Goal: Task Accomplishment & Management: Manage account settings

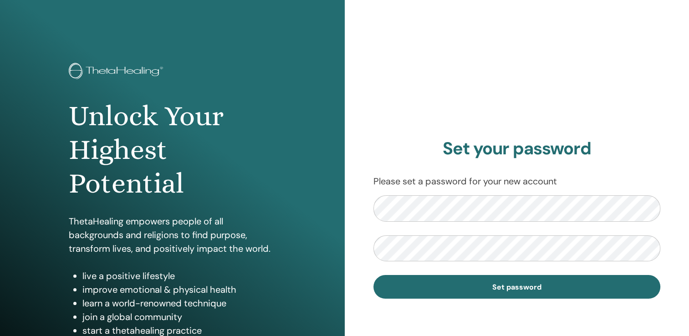
click at [471, 274] on form "Set password" at bounding box center [516, 246] width 287 height 103
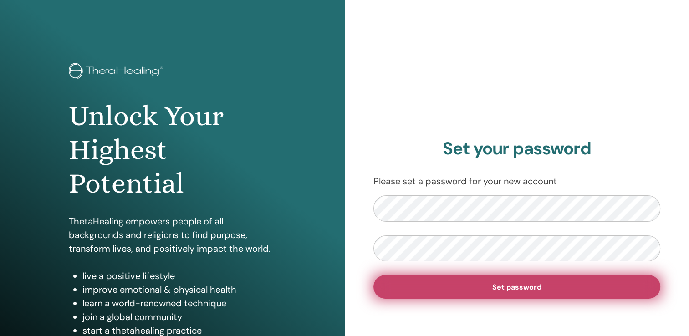
click at [473, 285] on button "Set password" at bounding box center [516, 287] width 287 height 24
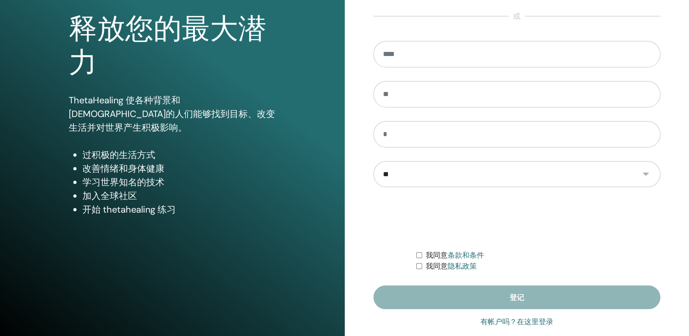
scroll to position [101, 0]
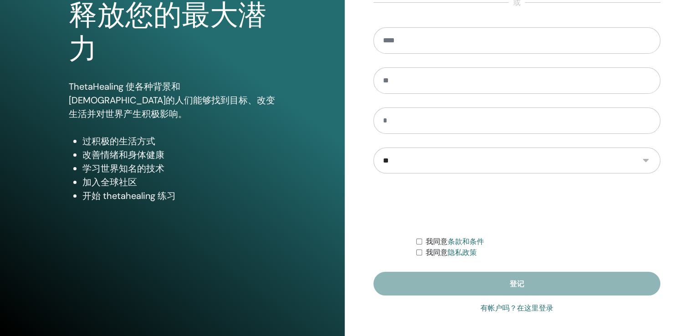
click at [523, 306] on link "有帐户吗？在这里登录" at bounding box center [516, 308] width 73 height 11
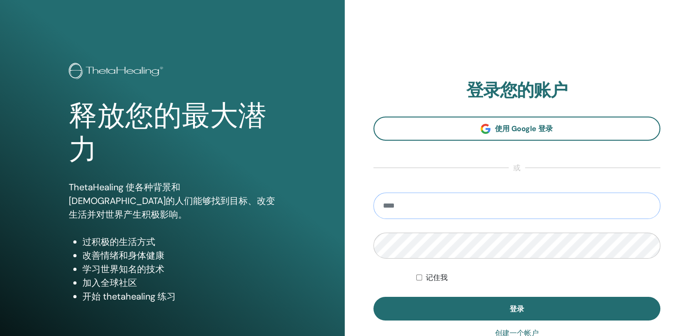
click at [421, 210] on input "email" at bounding box center [516, 205] width 287 height 26
click at [405, 206] on input "email" at bounding box center [516, 205] width 287 height 26
paste input "**********"
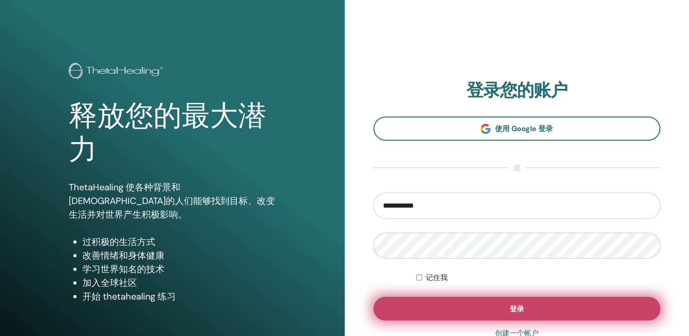
click at [431, 298] on button "登录" at bounding box center [516, 309] width 287 height 24
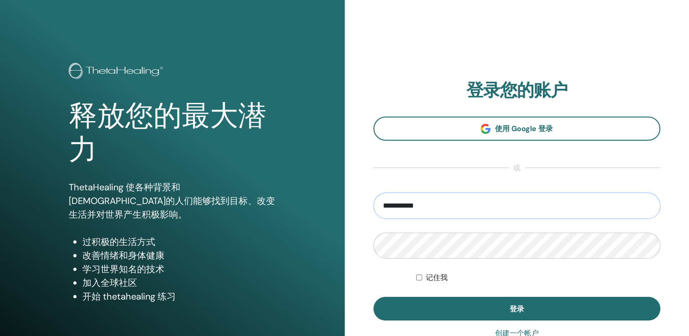
click at [433, 207] on input "**********" at bounding box center [516, 205] width 287 height 26
type input "**********"
drag, startPoint x: 433, startPoint y: 207, endPoint x: 317, endPoint y: 208, distance: 116.5
click at [320, 208] on div "**********" at bounding box center [344, 218] width 689 height 437
drag, startPoint x: 441, startPoint y: 228, endPoint x: 428, endPoint y: 224, distance: 13.3
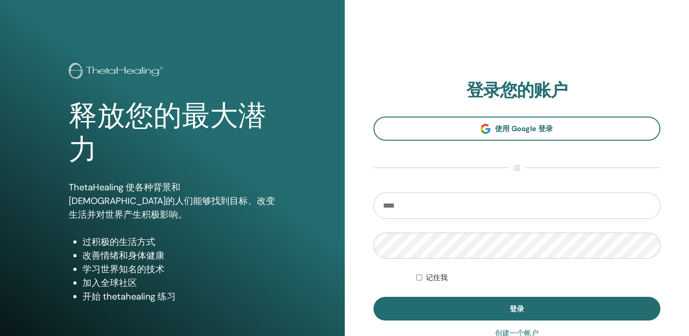
click at [441, 228] on form "记住我 登录" at bounding box center [516, 256] width 287 height 128
paste input "**********"
type input "**********"
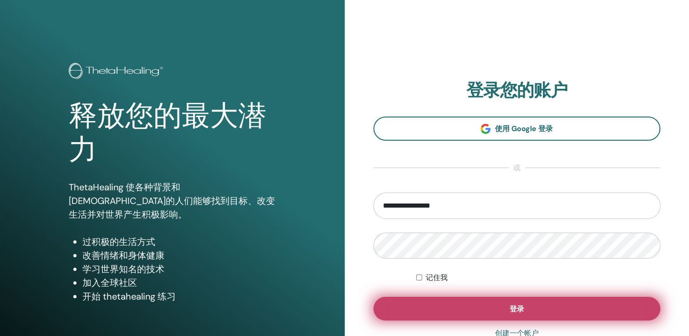
click at [517, 305] on span "登录" at bounding box center [516, 309] width 15 height 10
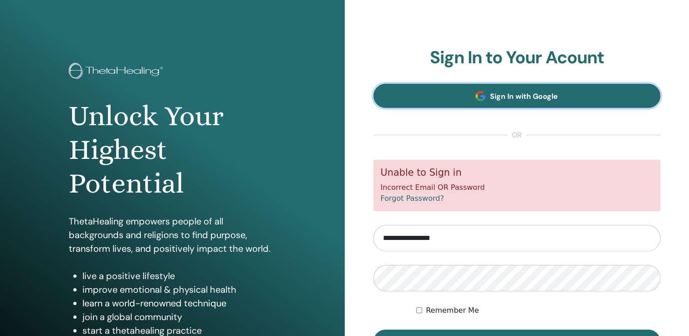
click at [532, 87] on link "Sign In with Google" at bounding box center [516, 96] width 287 height 24
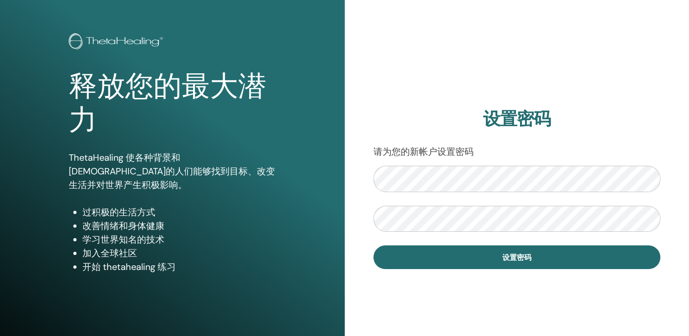
scroll to position [46, 0]
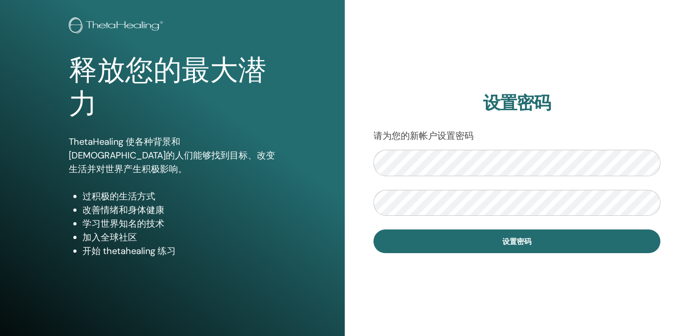
click at [368, 219] on div "设置密码 请为您的新帐户设置密码 设置密码" at bounding box center [516, 172] width 344 height 437
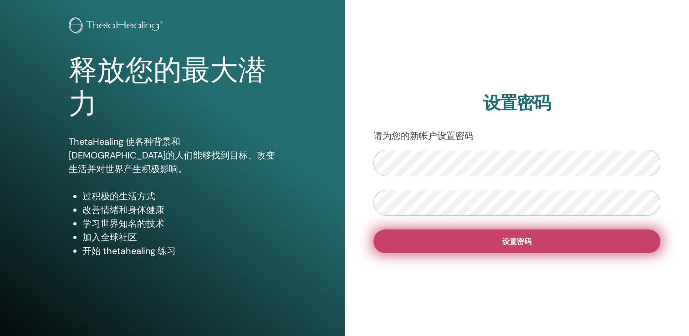
click at [511, 243] on span "设置密码" at bounding box center [516, 242] width 29 height 10
click at [499, 247] on button "设置密码" at bounding box center [516, 241] width 287 height 24
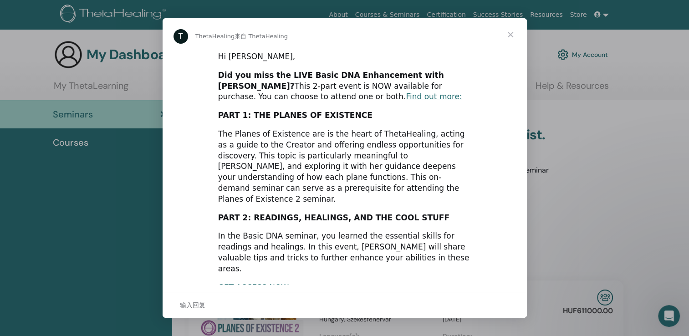
click at [512, 34] on span "关闭" at bounding box center [510, 34] width 33 height 33
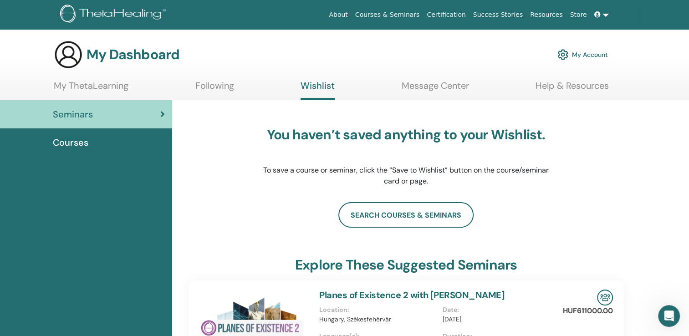
drag, startPoint x: 608, startPoint y: 0, endPoint x: 178, endPoint y: 198, distance: 473.0
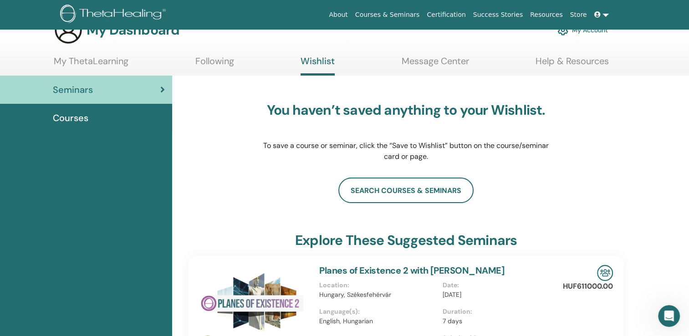
scroll to position [46, 0]
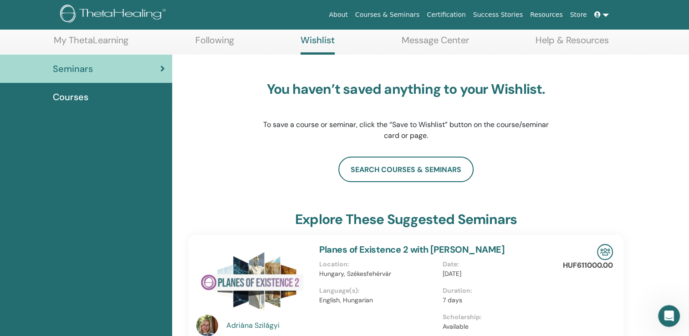
click at [71, 94] on span "Courses" at bounding box center [70, 97] width 35 height 14
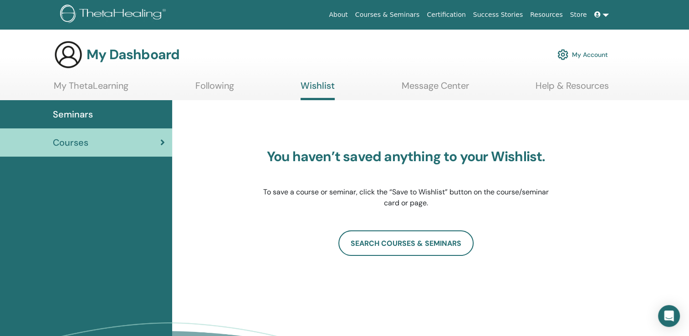
click at [90, 86] on link "My ThetaLearning" at bounding box center [91, 89] width 75 height 18
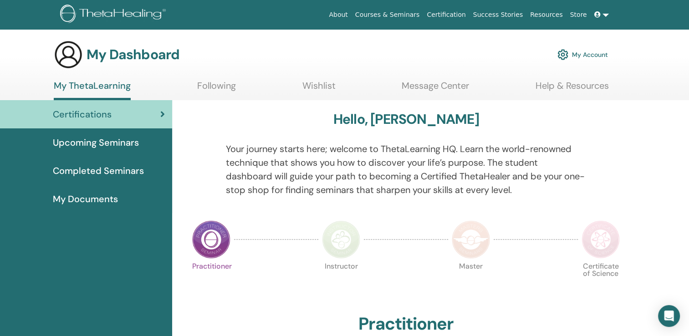
drag, startPoint x: 622, startPoint y: 203, endPoint x: 599, endPoint y: 202, distance: 22.3
click at [622, 203] on div at bounding box center [611, 175] width 37 height 66
click at [134, 147] on span "Upcoming Seminars" at bounding box center [96, 143] width 86 height 14
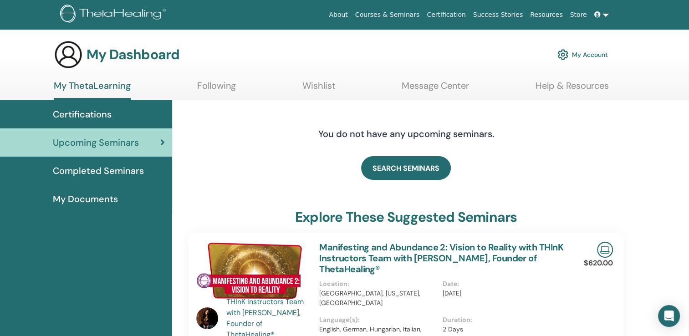
click at [114, 163] on link "Completed Seminars" at bounding box center [86, 171] width 172 height 28
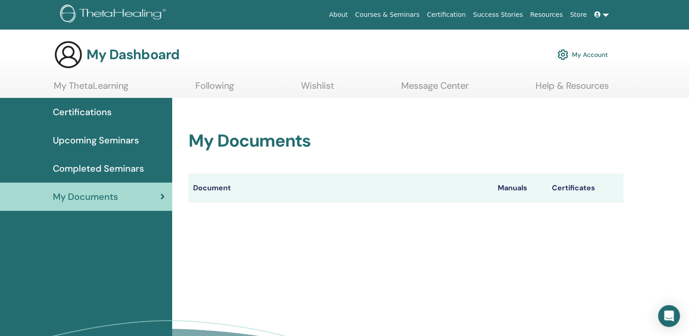
click at [226, 186] on th "Document" at bounding box center [340, 187] width 304 height 29
click at [604, 17] on link at bounding box center [601, 14] width 22 height 17
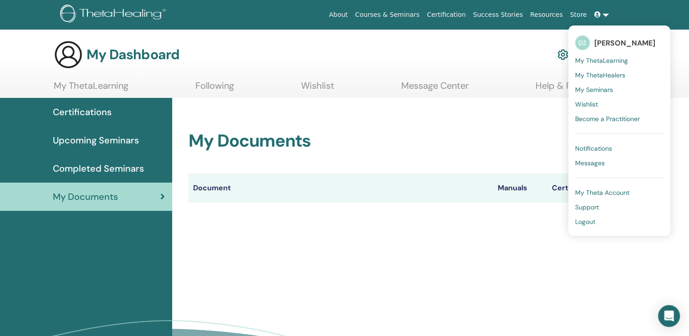
click at [559, 52] on img at bounding box center [562, 54] width 11 height 15
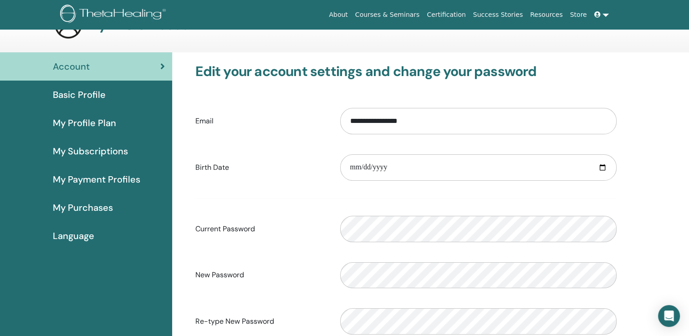
scroll to position [46, 0]
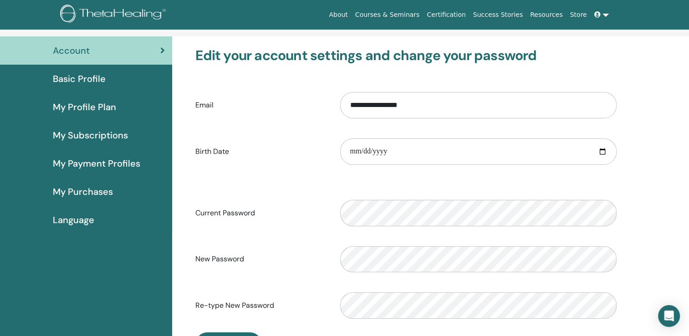
click at [75, 78] on span "Basic Profile" at bounding box center [79, 79] width 53 height 14
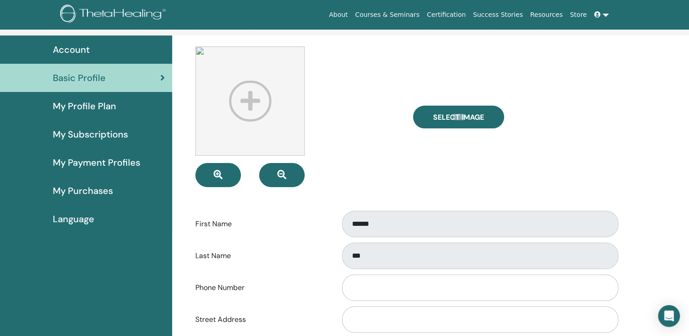
scroll to position [46, 0]
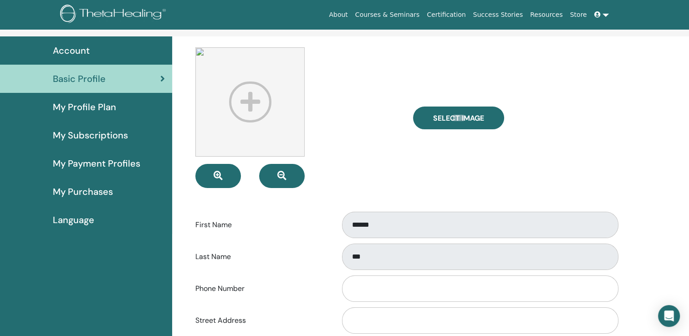
click at [86, 111] on span "My Profile Plan" at bounding box center [84, 107] width 63 height 14
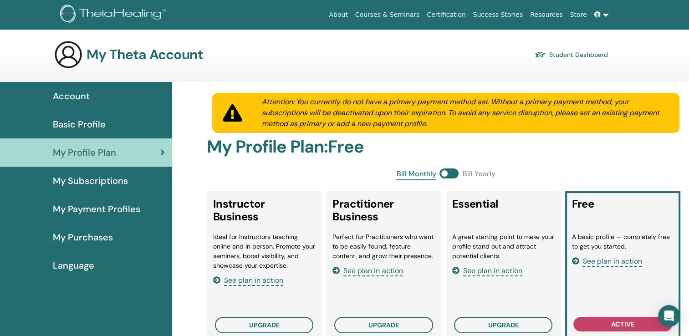
click at [82, 176] on span "My Subscriptions" at bounding box center [90, 181] width 75 height 14
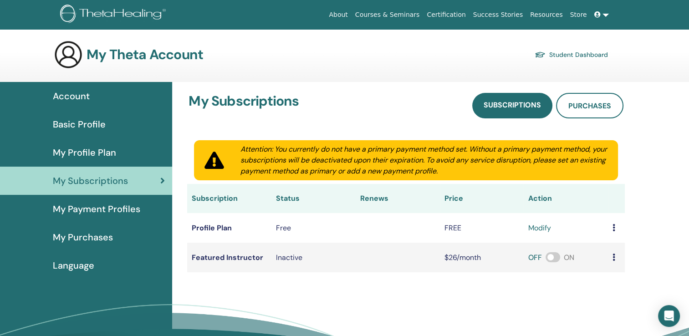
click at [96, 218] on link "My Payment Profiles" at bounding box center [86, 209] width 172 height 28
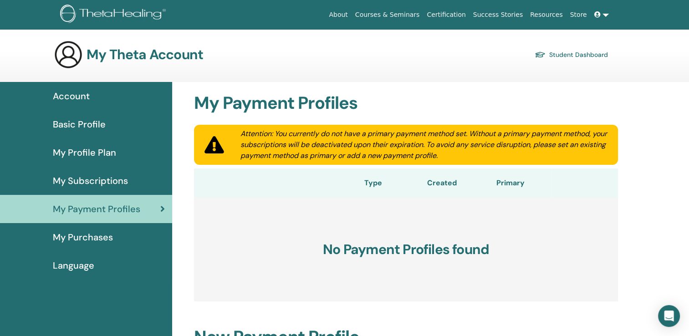
click at [86, 234] on span "My Purchases" at bounding box center [83, 237] width 60 height 14
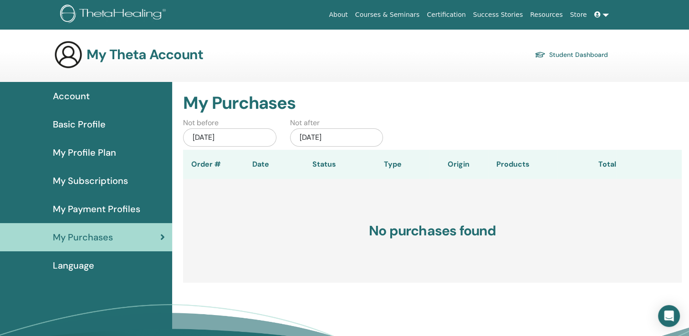
click at [71, 263] on span "Language" at bounding box center [73, 265] width 41 height 14
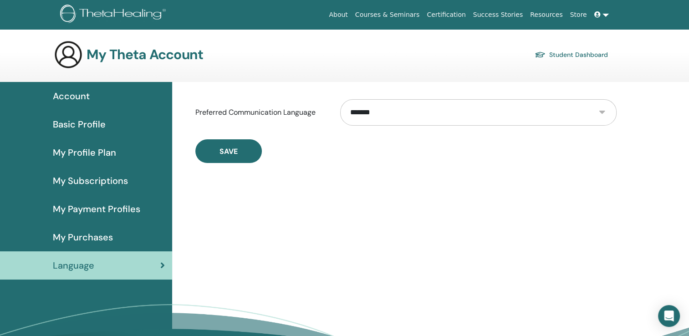
click at [89, 101] on div "Account" at bounding box center [85, 96] width 157 height 14
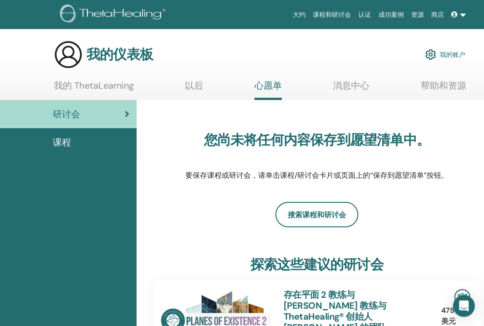
click at [88, 116] on div "研讨会" at bounding box center [68, 114] width 122 height 14
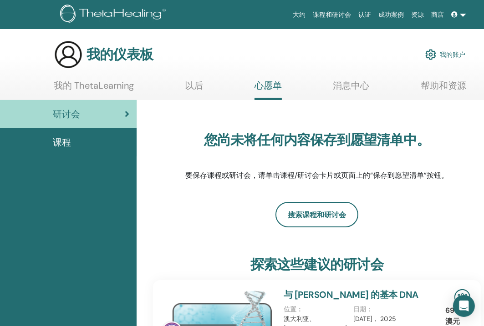
click at [86, 87] on link "我的 ThetaLearning" at bounding box center [94, 89] width 80 height 18
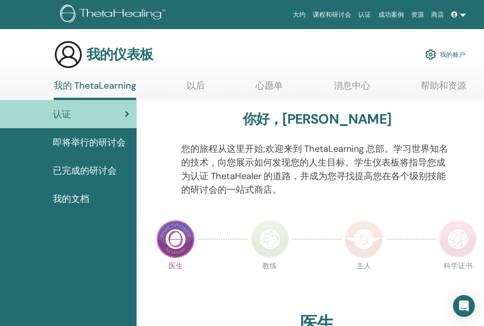
click at [96, 145] on span "即将举行的研讨会" at bounding box center [89, 143] width 73 height 14
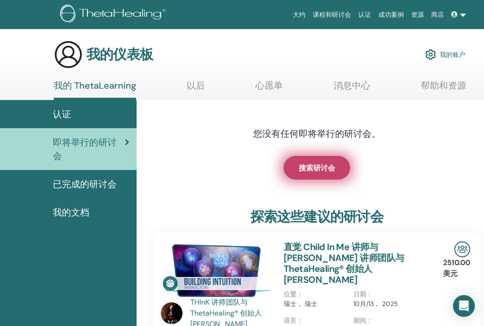
click at [317, 167] on span "搜索研讨会" at bounding box center [317, 168] width 36 height 10
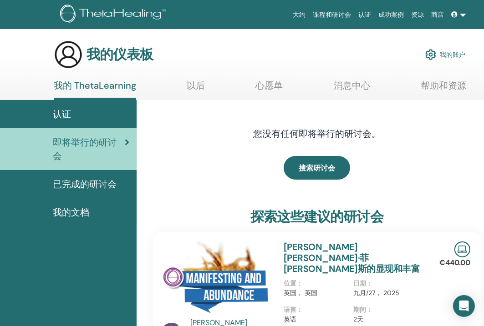
click at [88, 180] on span "已完成的研讨会" at bounding box center [85, 184] width 64 height 14
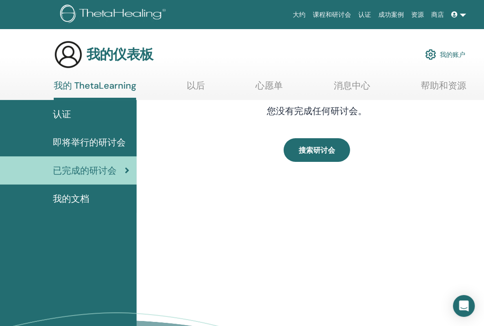
click at [73, 200] on span "我的文档" at bounding box center [71, 199] width 36 height 14
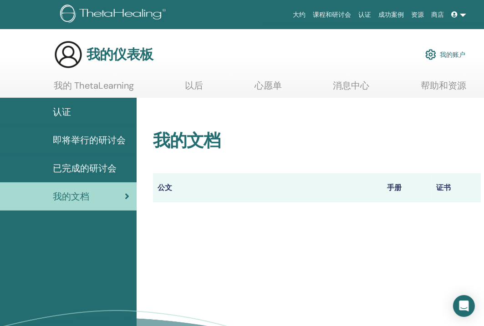
click at [61, 113] on span "认证" at bounding box center [62, 112] width 18 height 14
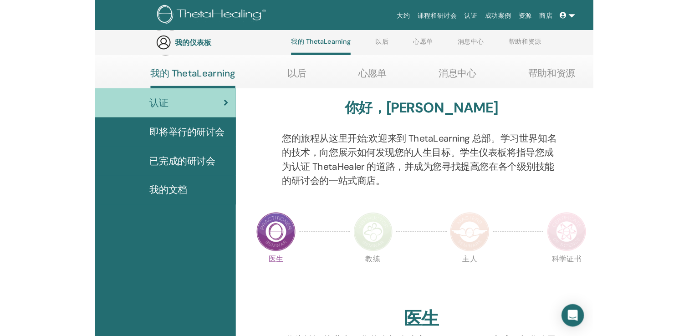
scroll to position [115, 0]
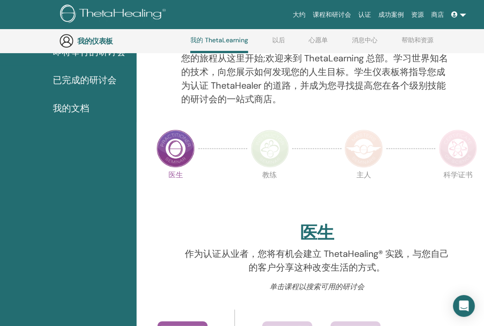
click at [179, 174] on p "医生" at bounding box center [176, 191] width 38 height 38
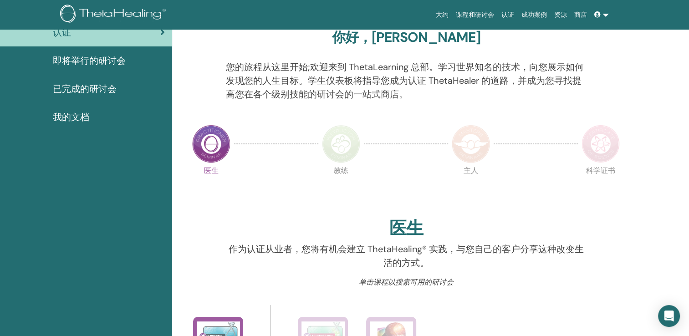
scroll to position [0, 0]
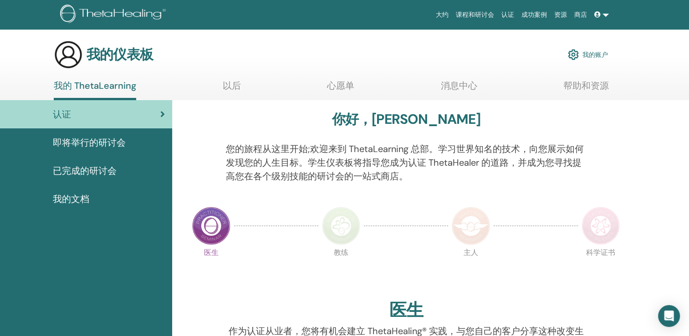
click at [228, 90] on link "以后" at bounding box center [232, 89] width 18 height 18
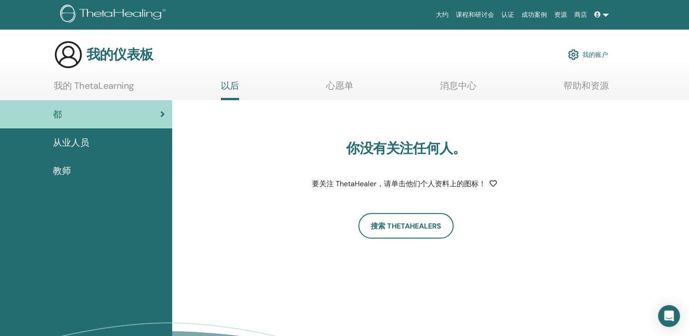
click at [344, 86] on link "心愿单" at bounding box center [339, 89] width 27 height 18
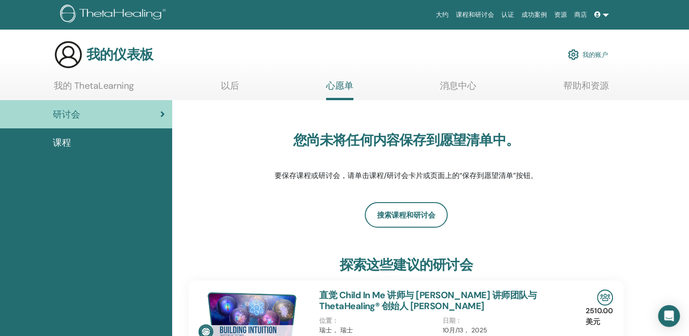
click at [508, 15] on link "认证" at bounding box center [507, 14] width 20 height 17
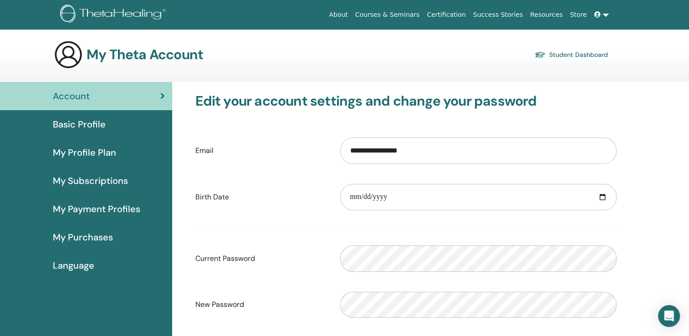
drag, startPoint x: 677, startPoint y: 130, endPoint x: 662, endPoint y: 130, distance: 15.5
click at [677, 130] on div "**********" at bounding box center [430, 297] width 517 height 430
click at [97, 96] on div "Account" at bounding box center [85, 96] width 157 height 14
click at [351, 23] on div "About Courses & Seminars Certification Success Stories Resources Store DZ [PERS…" at bounding box center [344, 14] width 634 height 29
click at [90, 132] on link "Basic Profile" at bounding box center [86, 124] width 172 height 28
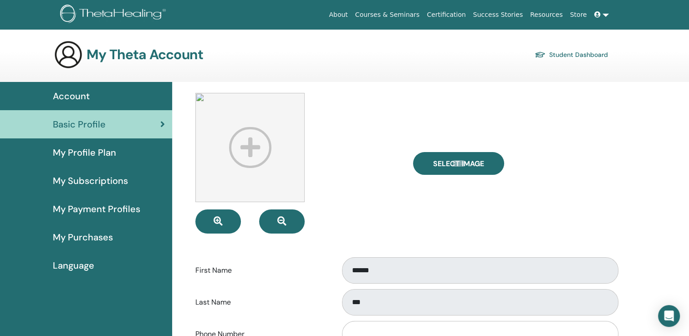
click at [77, 56] on img at bounding box center [68, 54] width 29 height 29
click at [66, 59] on img at bounding box center [68, 54] width 29 height 29
click at [90, 54] on h3 "My Theta Account" at bounding box center [144, 54] width 116 height 16
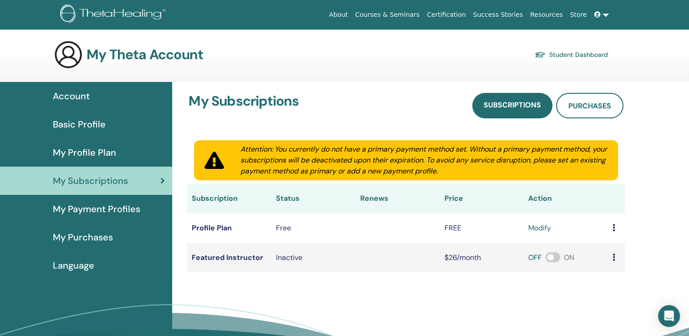
click at [75, 51] on img at bounding box center [68, 54] width 29 height 29
click at [80, 94] on span "Account" at bounding box center [71, 96] width 37 height 14
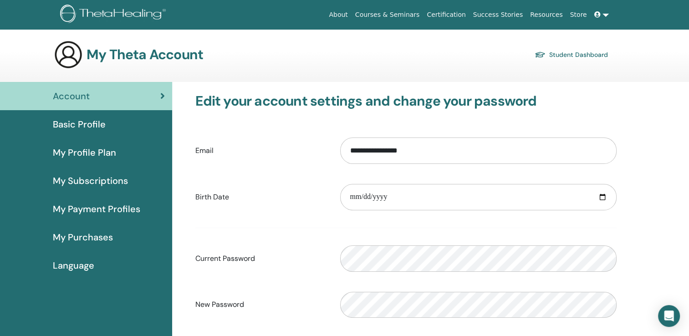
click at [606, 18] on link at bounding box center [601, 14] width 22 height 17
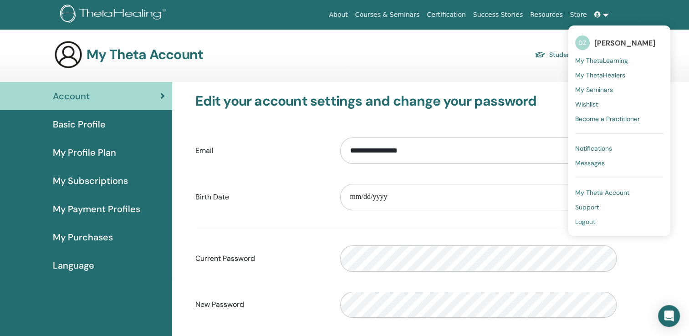
click at [597, 221] on link "Logout" at bounding box center [619, 221] width 88 height 15
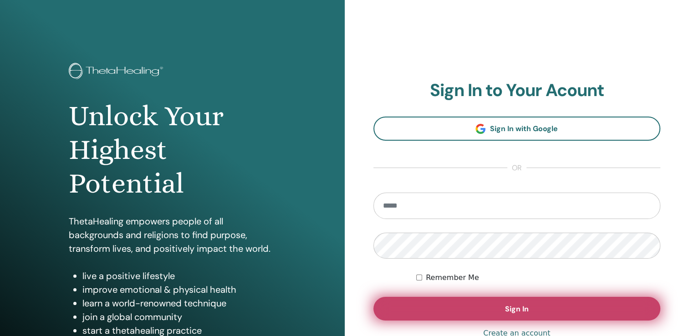
click at [533, 307] on button "Sign In" at bounding box center [516, 309] width 287 height 24
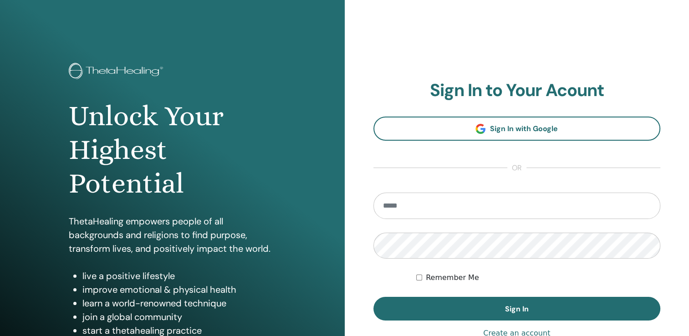
click at [643, 167] on section "Sign In to Your Acount Sign In with Google or Remember Me Sign In" at bounding box center [516, 200] width 287 height 240
click at [445, 203] on input "email" at bounding box center [516, 205] width 287 height 26
paste input "*********"
type input "**********"
click at [368, 279] on div "**********" at bounding box center [516, 218] width 344 height 437
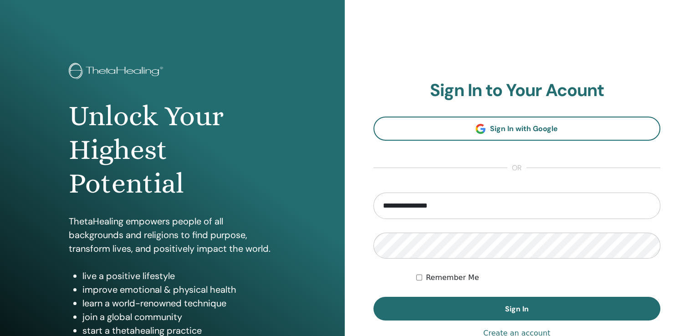
click at [560, 273] on div "Remember Me" at bounding box center [538, 277] width 244 height 11
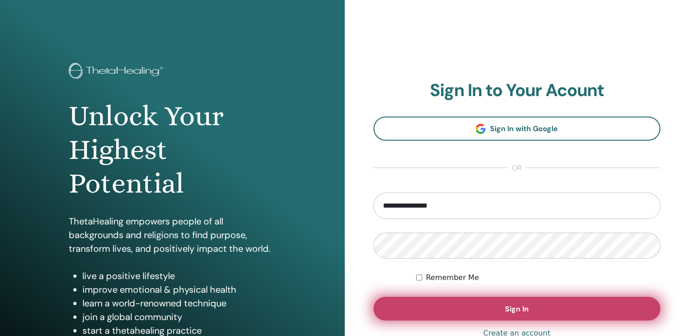
click at [521, 298] on button "Sign In" at bounding box center [516, 309] width 287 height 24
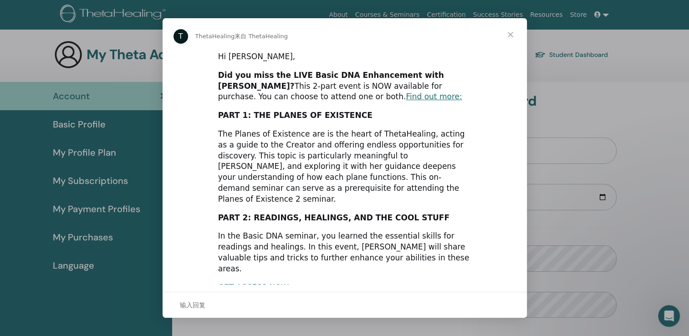
click at [510, 35] on span "关闭" at bounding box center [510, 34] width 33 height 33
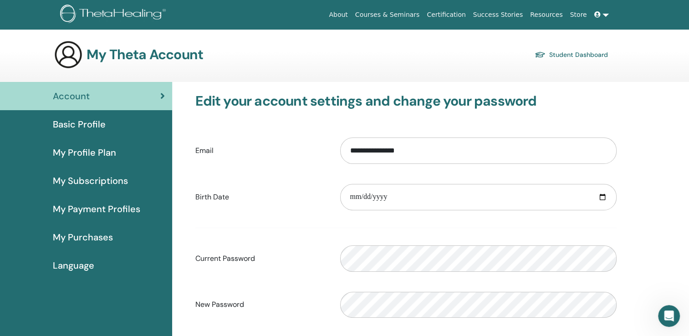
drag, startPoint x: 618, startPoint y: 0, endPoint x: 476, endPoint y: 65, distance: 155.8
click at [476, 65] on div "My Theta Account Student Dashboard" at bounding box center [331, 54] width 554 height 29
click at [84, 124] on span "Basic Profile" at bounding box center [79, 124] width 53 height 14
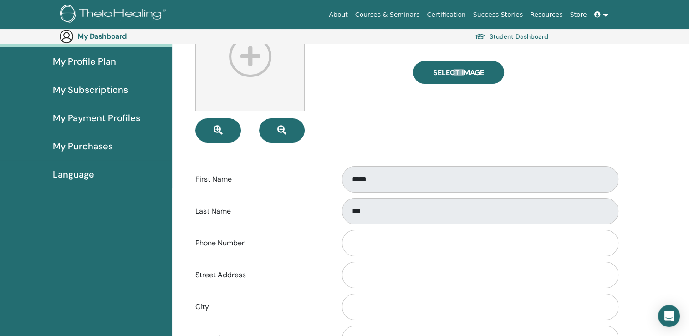
scroll to position [151, 0]
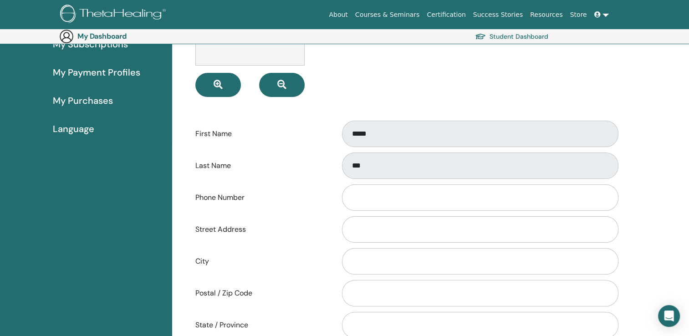
drag, startPoint x: 666, startPoint y: 0, endPoint x: 401, endPoint y: 88, distance: 278.7
click at [401, 88] on div at bounding box center [296, 26] width 217 height 141
click at [67, 128] on span "Language" at bounding box center [73, 129] width 41 height 14
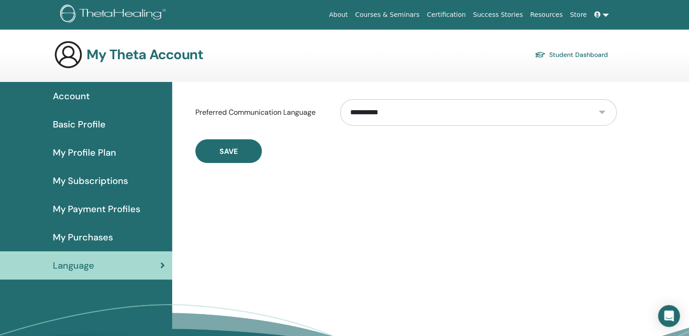
click at [78, 118] on span "Basic Profile" at bounding box center [79, 124] width 53 height 14
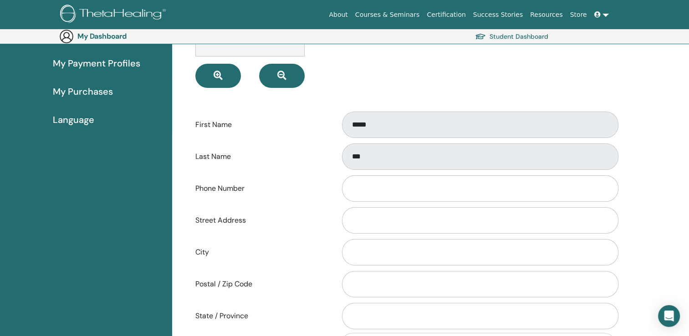
scroll to position [197, 0]
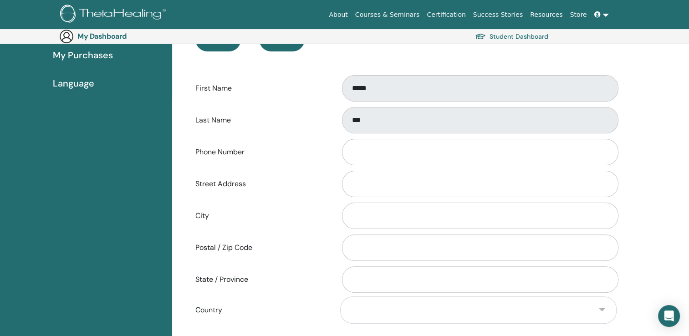
click at [253, 187] on label "Street Address" at bounding box center [260, 183] width 145 height 17
click at [342, 187] on input "Street Address" at bounding box center [480, 184] width 276 height 26
click at [382, 154] on input "Phone Number" at bounding box center [480, 152] width 276 height 26
paste input "**********"
type input "**********"
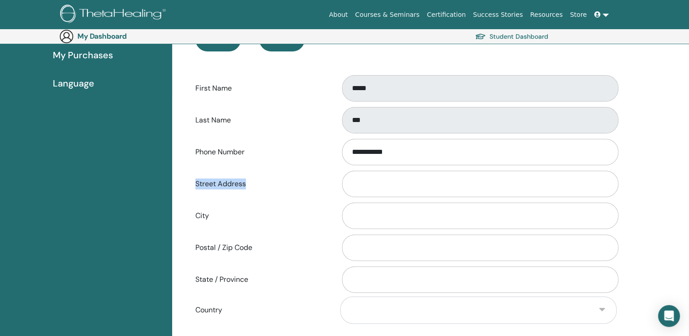
drag, startPoint x: 259, startPoint y: 181, endPoint x: 197, endPoint y: 181, distance: 62.3
click at [197, 181] on label "Street Address" at bounding box center [260, 183] width 145 height 17
click at [273, 189] on label "Street Address" at bounding box center [260, 183] width 145 height 17
click at [342, 189] on input "Street Address" at bounding box center [480, 184] width 276 height 26
click at [277, 209] on label "City" at bounding box center [260, 215] width 145 height 17
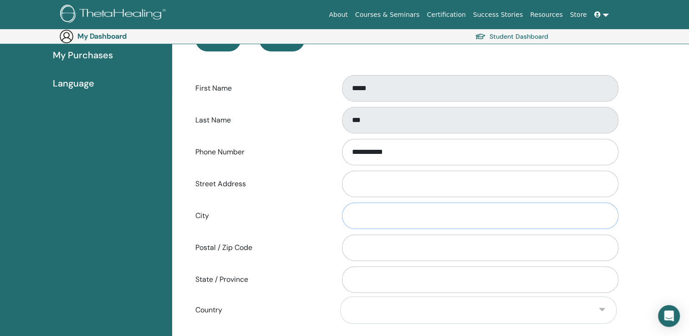
click at [342, 209] on input "City" at bounding box center [480, 216] width 276 height 26
paste input "**********"
type input "**********"
click at [268, 207] on label "City" at bounding box center [260, 215] width 145 height 17
click at [342, 207] on input "City" at bounding box center [480, 216] width 276 height 26
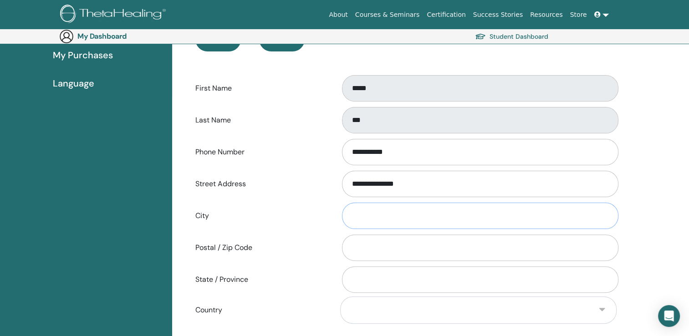
paste input "******"
type input "******"
drag, startPoint x: 260, startPoint y: 248, endPoint x: 193, endPoint y: 249, distance: 66.9
click at [193, 249] on label "Postal / Zip Code" at bounding box center [260, 247] width 145 height 17
drag, startPoint x: 277, startPoint y: 256, endPoint x: 228, endPoint y: 246, distance: 50.2
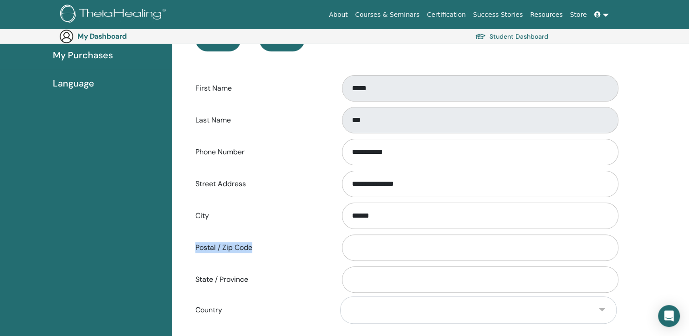
click at [277, 256] on div "Postal / Zip Code" at bounding box center [405, 248] width 435 height 30
drag, startPoint x: 255, startPoint y: 246, endPoint x: 195, endPoint y: 248, distance: 60.1
click at [195, 248] on label "Postal / Zip Code" at bounding box center [260, 247] width 145 height 17
click at [273, 216] on label "City" at bounding box center [260, 215] width 145 height 17
click at [342, 216] on input "******" at bounding box center [480, 216] width 276 height 26
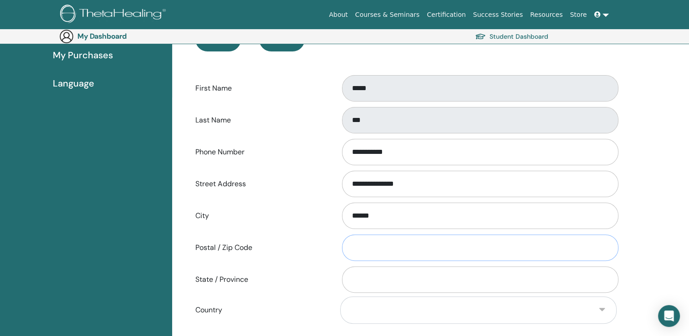
paste input "******"
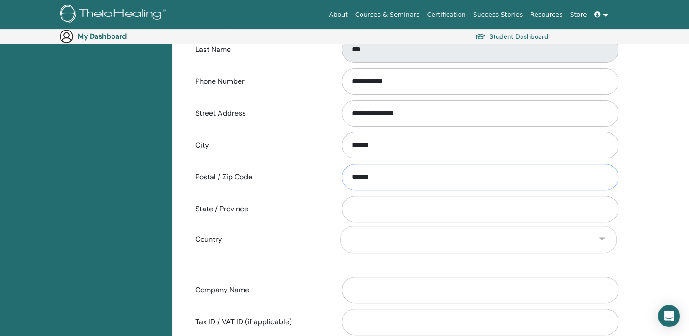
scroll to position [288, 0]
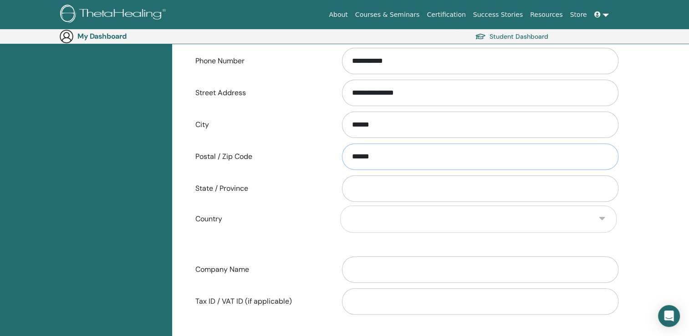
type input "******"
drag, startPoint x: 251, startPoint y: 189, endPoint x: 188, endPoint y: 192, distance: 62.9
click at [188, 192] on label "State / Province" at bounding box center [260, 188] width 145 height 17
click at [470, 192] on input "State / Province" at bounding box center [480, 188] width 276 height 26
drag, startPoint x: 372, startPoint y: 123, endPoint x: 360, endPoint y: 125, distance: 12.5
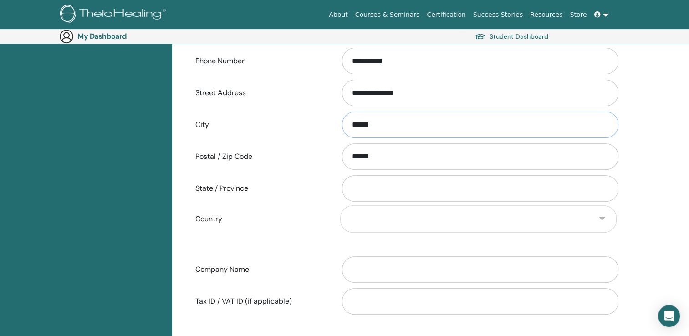
click at [360, 125] on input "******" at bounding box center [480, 124] width 276 height 26
click at [362, 132] on input "******" at bounding box center [480, 124] width 276 height 26
drag, startPoint x: 373, startPoint y: 123, endPoint x: 351, endPoint y: 123, distance: 21.8
click at [351, 123] on input "******" at bounding box center [480, 124] width 276 height 26
type input "***"
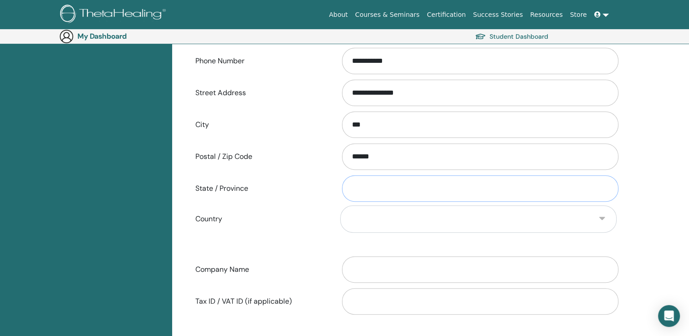
paste input "***"
type input "***"
drag, startPoint x: 223, startPoint y: 218, endPoint x: 195, endPoint y: 220, distance: 27.9
click at [195, 220] on label "Country" at bounding box center [260, 218] width 145 height 17
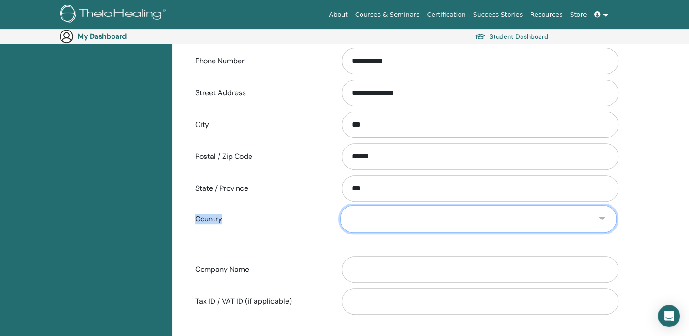
click at [378, 213] on select "**********" at bounding box center [478, 218] width 276 height 27
select select "**"
click at [340, 205] on select "**********" at bounding box center [478, 218] width 276 height 27
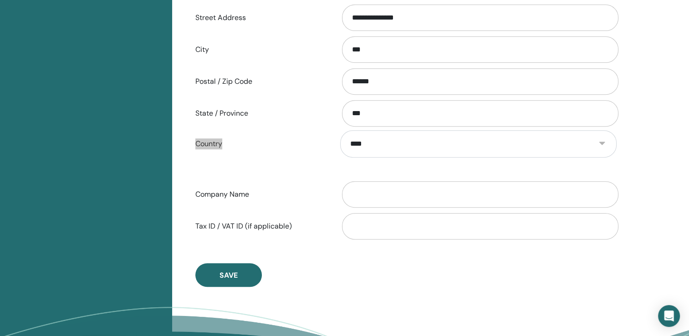
scroll to position [379, 0]
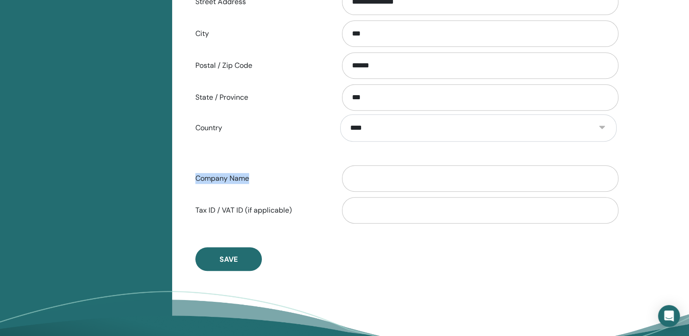
drag, startPoint x: 251, startPoint y: 177, endPoint x: 189, endPoint y: 176, distance: 61.5
click at [189, 176] on label "Company Name" at bounding box center [260, 178] width 145 height 17
click at [298, 216] on label "Tax ID / VAT ID (if applicable)" at bounding box center [260, 210] width 145 height 17
click at [342, 216] on input "Tax ID / VAT ID (if applicable)" at bounding box center [480, 210] width 276 height 26
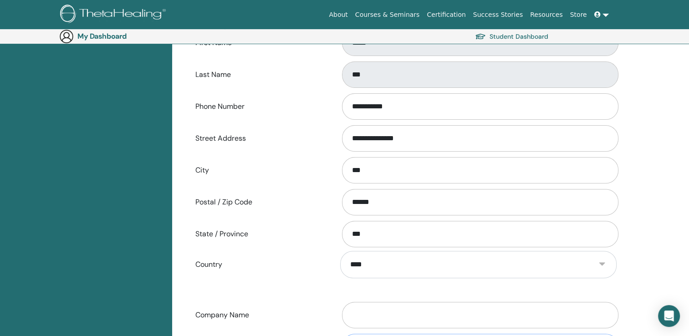
scroll to position [470, 0]
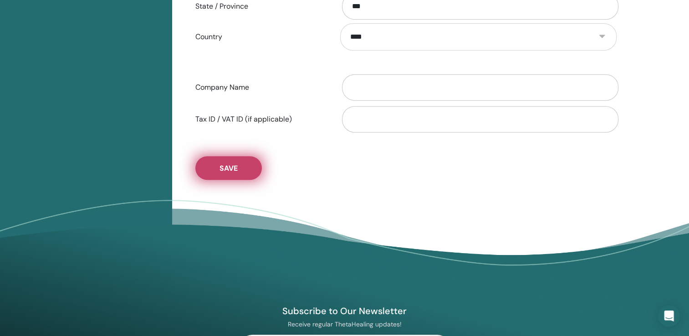
click at [242, 161] on button "Save" at bounding box center [228, 168] width 66 height 24
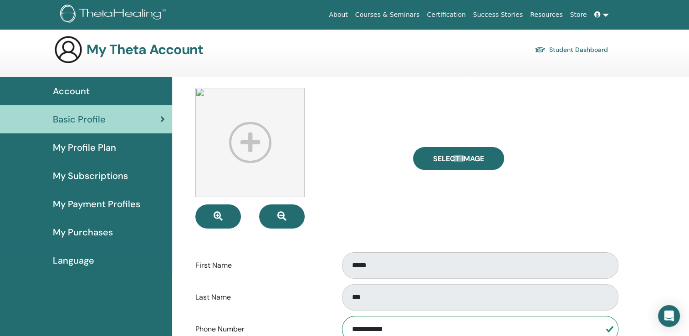
scroll to position [0, 0]
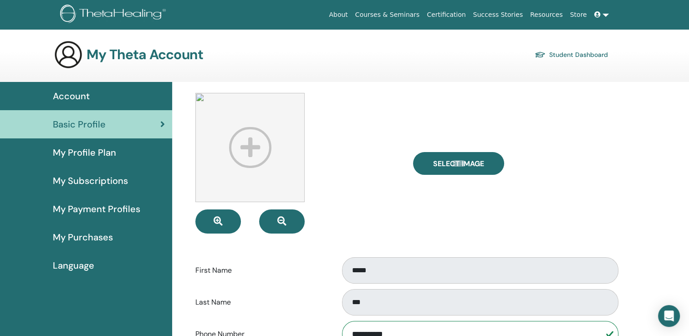
drag, startPoint x: 104, startPoint y: 71, endPoint x: 109, endPoint y: 68, distance: 5.6
click at [104, 71] on section "My Theta Account Student Dashboard" at bounding box center [344, 61] width 689 height 42
click at [113, 54] on h3 "My Theta Account" at bounding box center [144, 54] width 116 height 16
click at [82, 156] on span "My Profile Plan" at bounding box center [84, 153] width 63 height 14
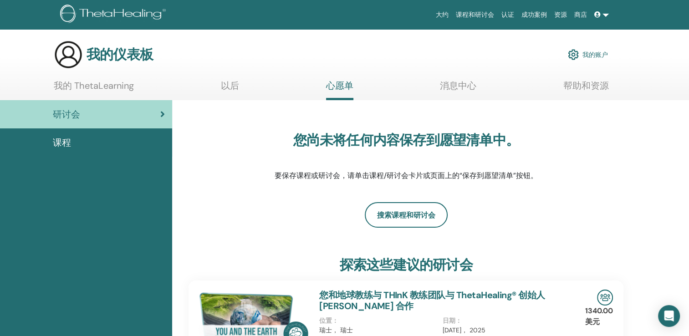
click at [123, 85] on link "我的 ThetaLearning" at bounding box center [94, 89] width 80 height 18
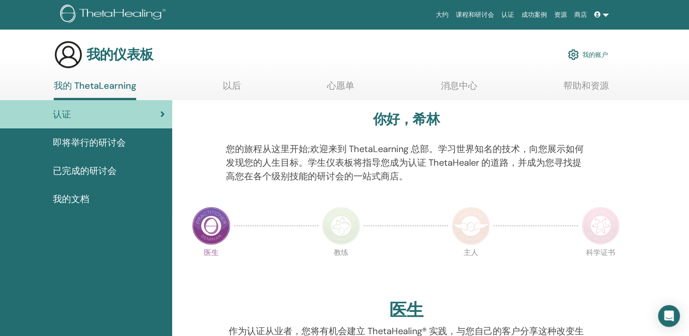
click at [129, 139] on div "即将举行的研讨会" at bounding box center [85, 143] width 157 height 14
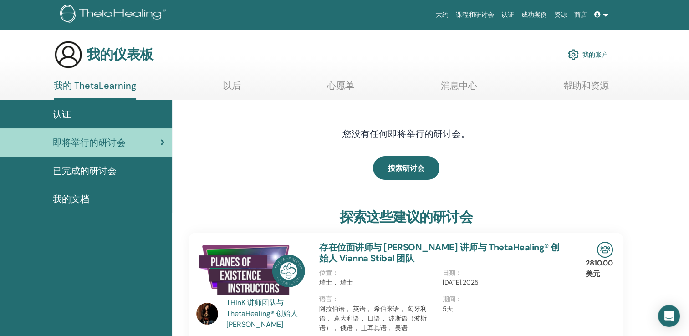
click at [78, 164] on span "已完成的研讨会" at bounding box center [85, 171] width 64 height 14
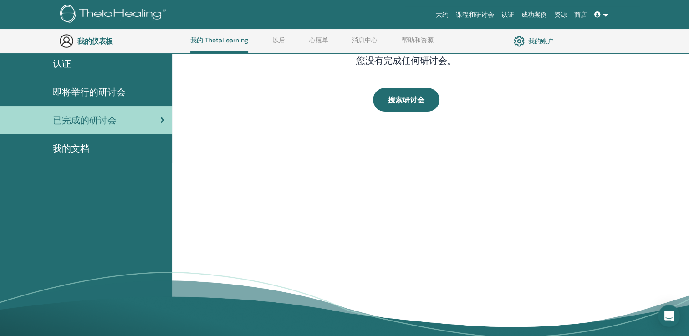
scroll to position [69, 0]
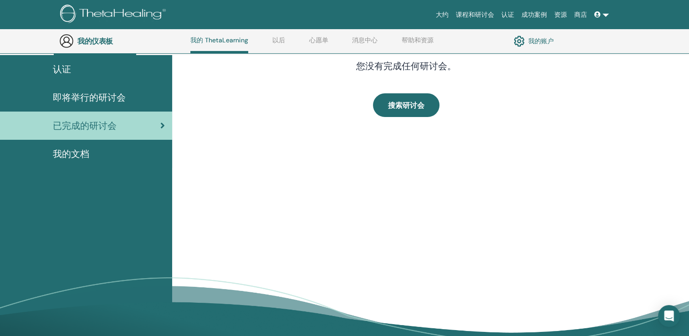
click at [75, 154] on span "我的文档" at bounding box center [71, 154] width 36 height 14
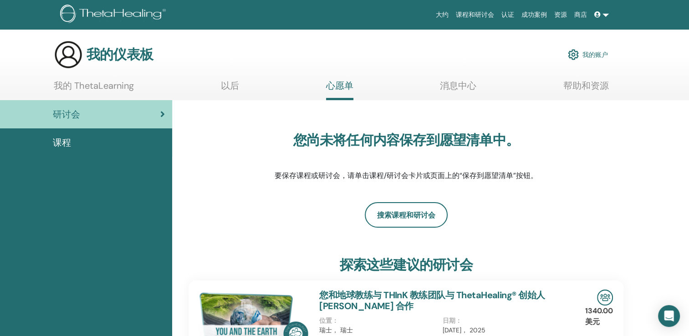
click at [76, 83] on link "我的 ThetaLearning" at bounding box center [94, 89] width 80 height 18
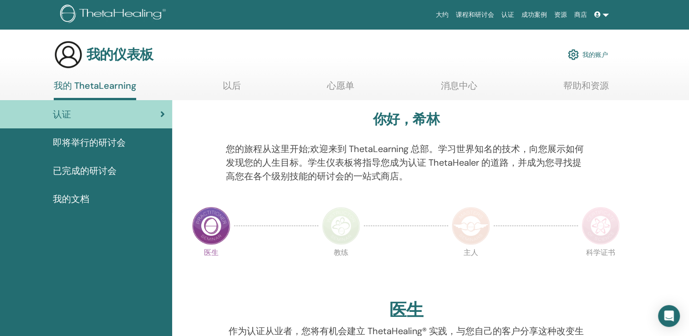
click at [601, 54] on font "我的账户" at bounding box center [594, 55] width 25 height 8
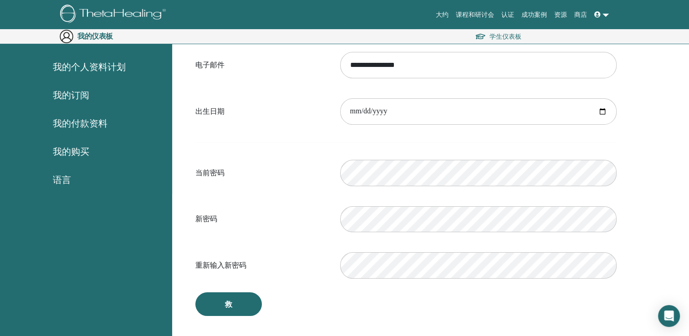
scroll to position [106, 0]
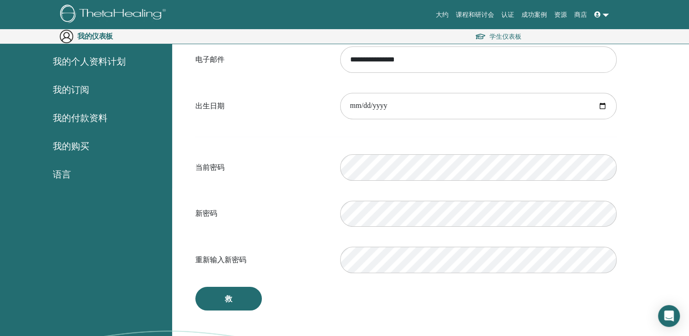
drag, startPoint x: 365, startPoint y: 180, endPoint x: 327, endPoint y: 185, distance: 38.5
click at [327, 185] on div "当前密码 Please enter a valid password" at bounding box center [405, 167] width 435 height 39
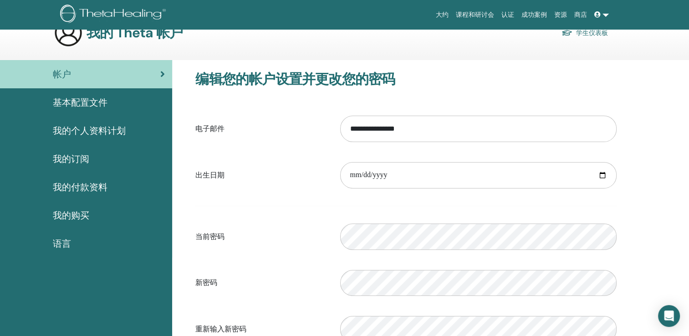
scroll to position [0, 0]
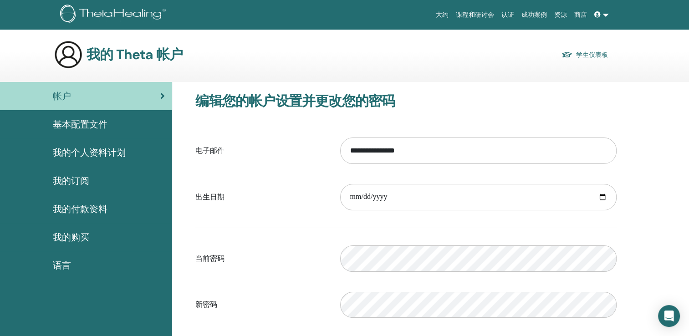
click at [80, 148] on span "我的个人资料计划" at bounding box center [89, 153] width 73 height 14
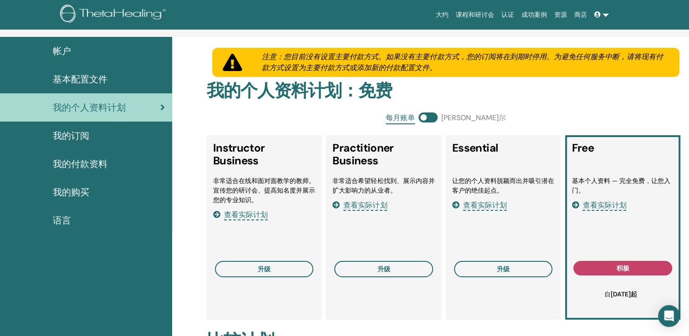
scroll to position [46, 0]
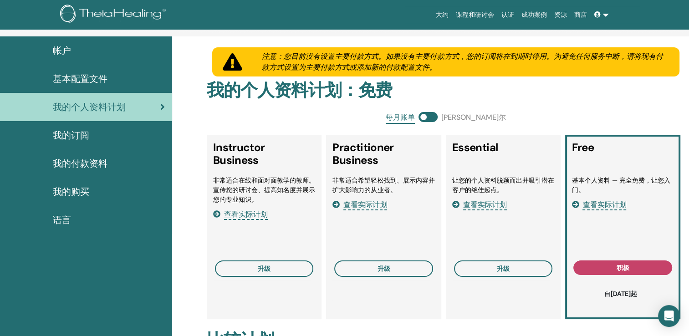
click at [76, 163] on span "我的付款资料" at bounding box center [80, 164] width 55 height 14
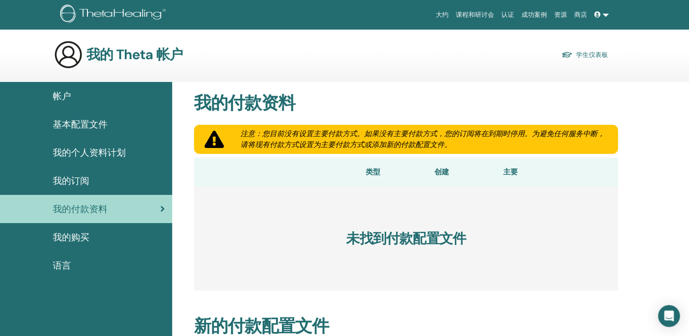
click at [91, 154] on span "我的个人资料计划" at bounding box center [89, 153] width 73 height 14
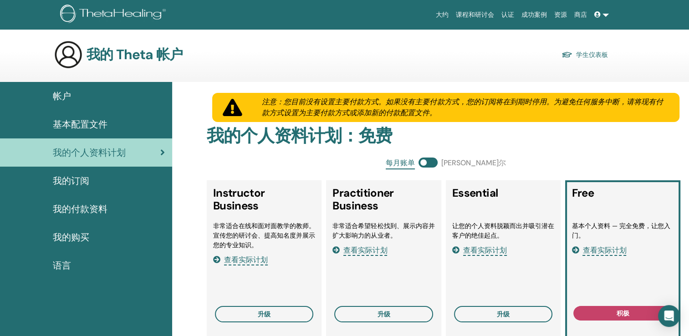
click at [102, 127] on span "基本配置文件" at bounding box center [80, 124] width 55 height 14
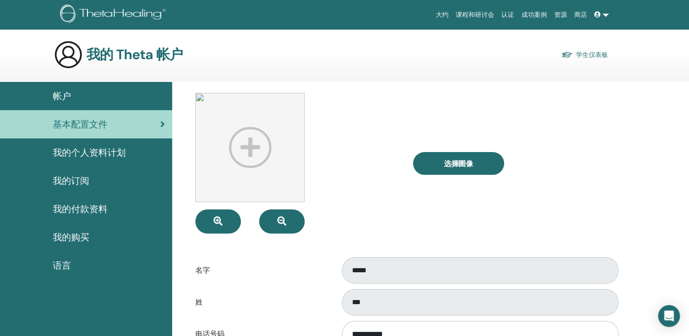
click at [505, 15] on link "认证" at bounding box center [507, 14] width 20 height 17
